Goal: Find specific page/section: Find specific page/section

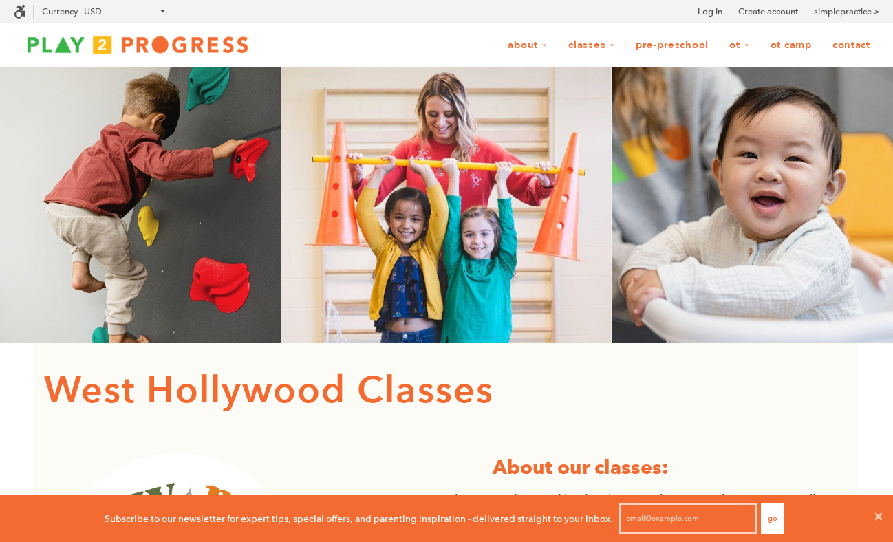
scroll to position [47, 893]
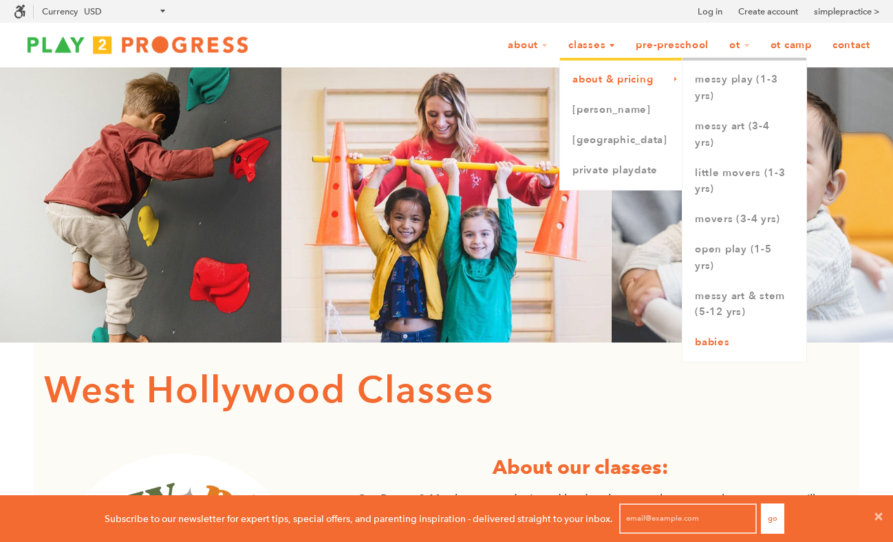
click at [716, 342] on link "Babies" at bounding box center [745, 343] width 124 height 30
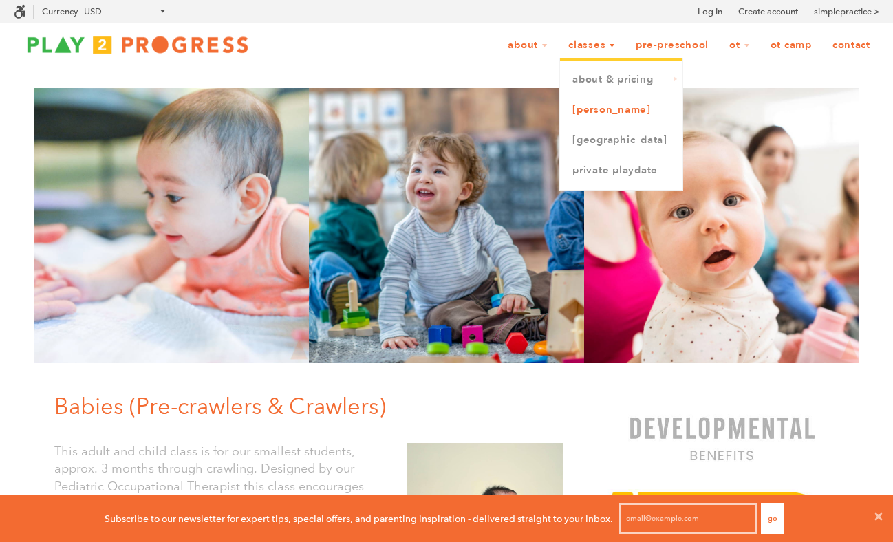
click at [591, 117] on link "[PERSON_NAME]" at bounding box center [621, 110] width 122 height 30
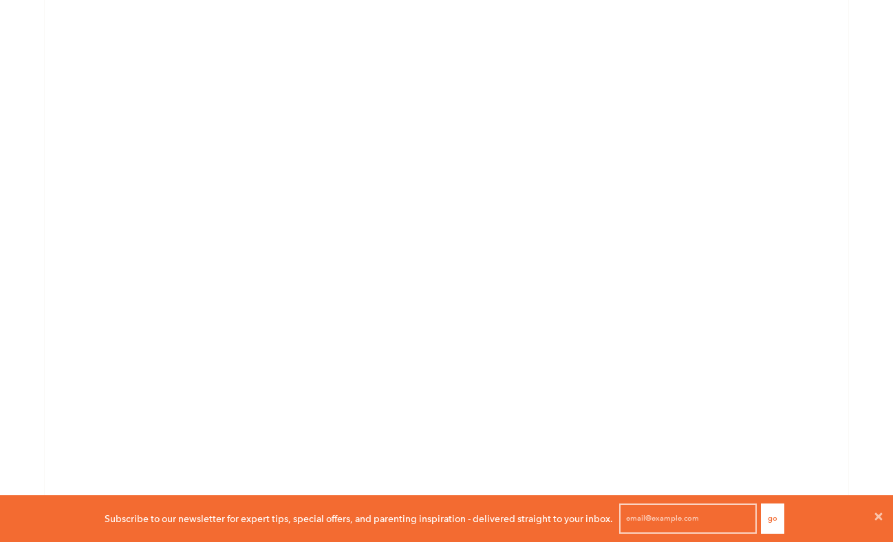
scroll to position [1742, 0]
